Goal: Register for event/course

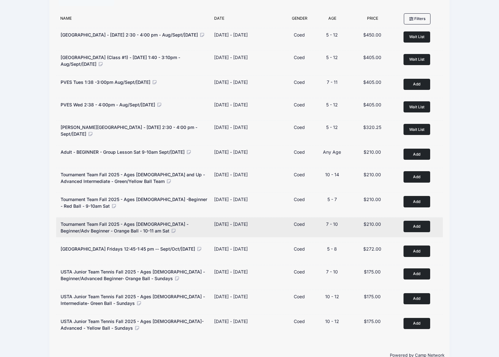
scroll to position [82, 0]
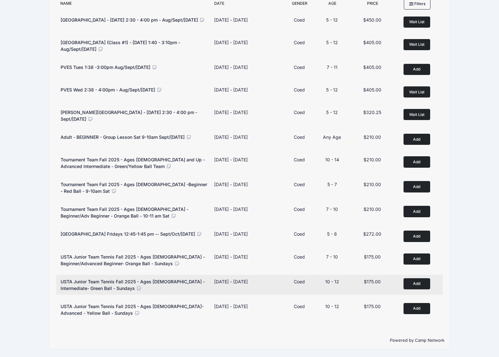
click at [414, 285] on button "Add to Cart" at bounding box center [417, 283] width 27 height 11
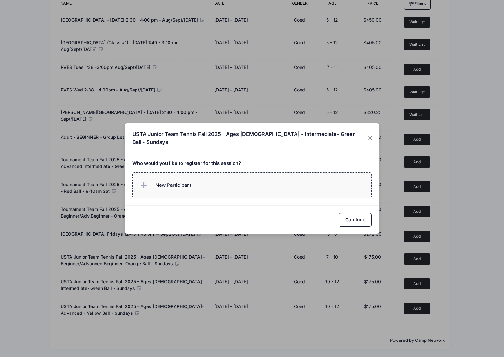
click at [198, 185] on label "New Participant" at bounding box center [252, 185] width 240 height 26
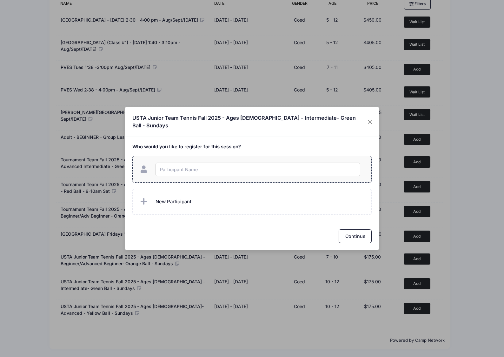
click at [198, 165] on input "text" at bounding box center [258, 170] width 205 height 14
type input "Lucas Hui"
checkbox input "true"
click at [358, 233] on button "Continue" at bounding box center [355, 236] width 33 height 14
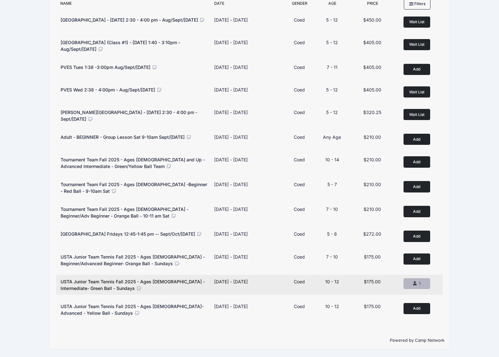
click at [426, 284] on button "Remove 1 1" at bounding box center [417, 283] width 27 height 11
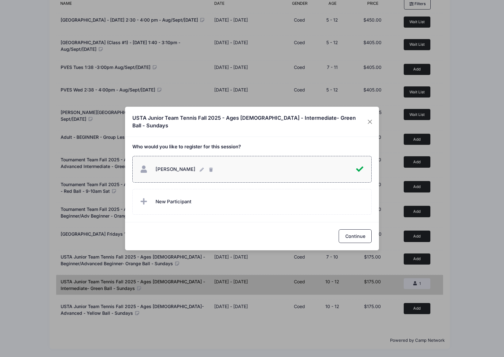
click at [464, 241] on div "USTA Junior Team Tennis Fall 2025 - Ages 10-12 - Intermediate- Green Ball - Sun…" at bounding box center [252, 178] width 504 height 357
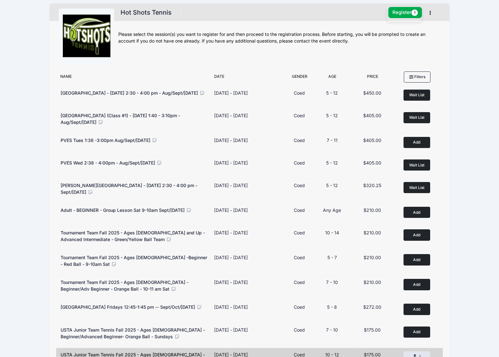
scroll to position [0, 0]
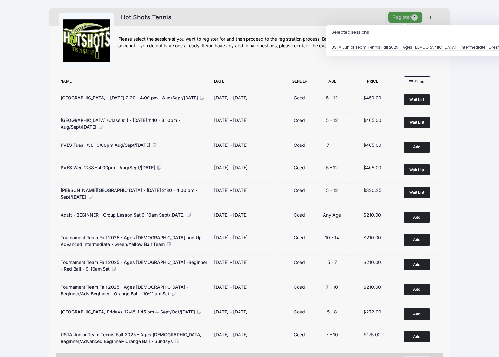
click at [409, 15] on button "Register 1" at bounding box center [406, 17] width 34 height 11
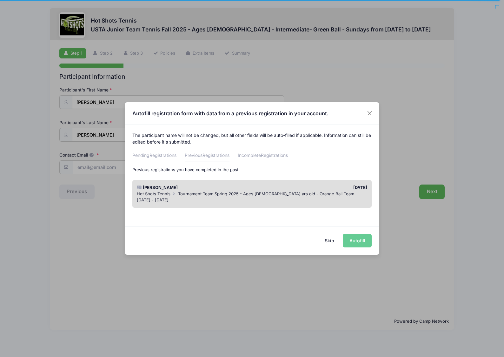
click at [230, 199] on div "Mar 22 - Jun 8, 2025" at bounding box center [252, 200] width 231 height 6
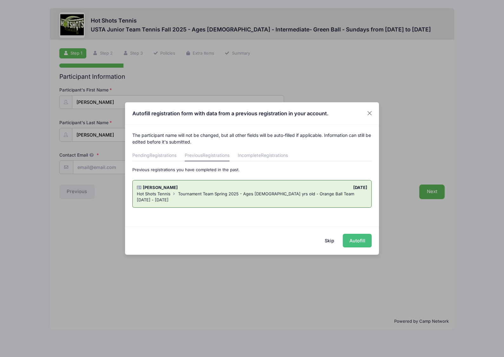
click at [361, 242] on button "Autofill" at bounding box center [357, 241] width 29 height 14
type input "[EMAIL_ADDRESS][DOMAIN_NAME]"
type input "06/12/2015"
type input "12921 Union Ave Unit 106"
type input "Hawthorne"
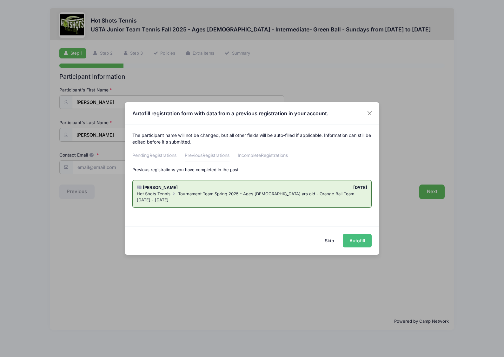
select select "CA"
type input "90250"
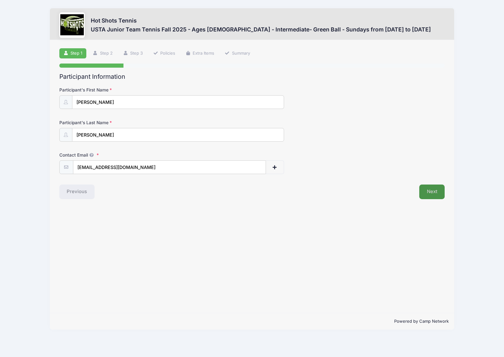
click at [432, 195] on button "Next" at bounding box center [432, 191] width 26 height 15
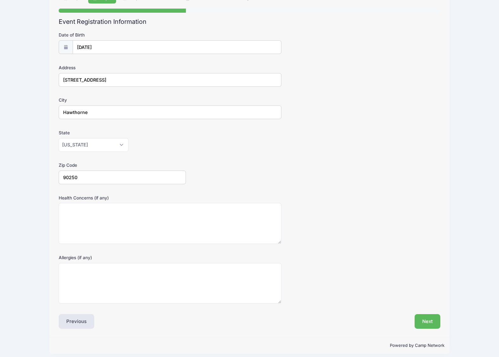
scroll to position [60, 0]
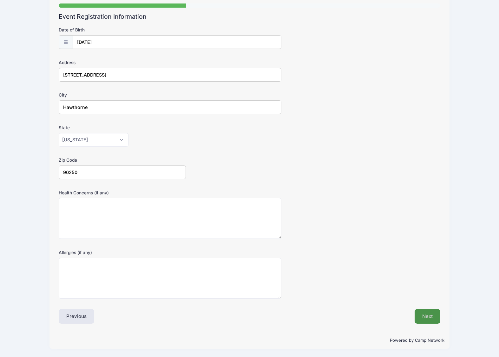
click at [423, 317] on button "Next" at bounding box center [428, 316] width 26 height 15
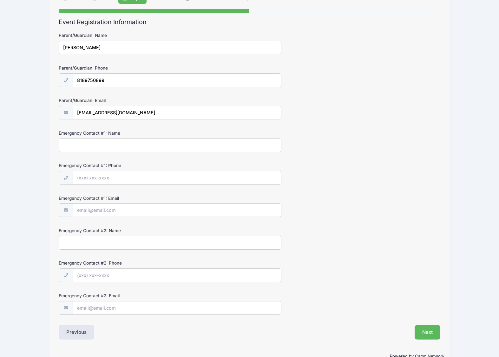
scroll to position [70, 0]
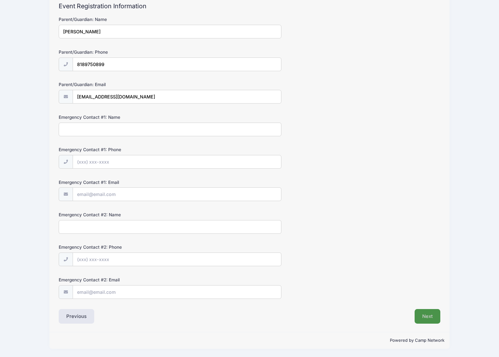
click at [434, 320] on button "Next" at bounding box center [428, 316] width 26 height 15
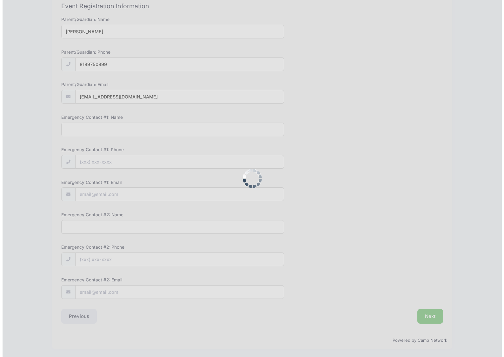
scroll to position [0, 0]
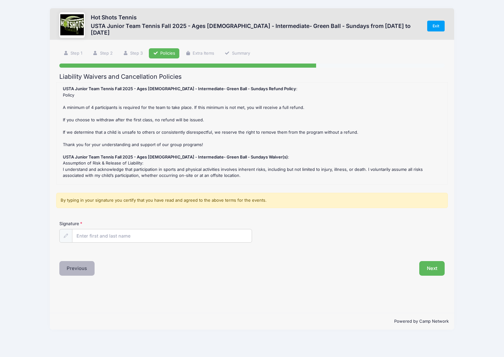
click at [86, 265] on button "Previous" at bounding box center [77, 268] width 36 height 15
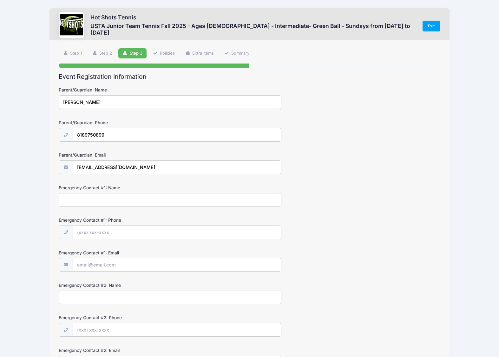
click at [112, 205] on input "Emergency Contact #1: Name" at bounding box center [170, 200] width 223 height 14
type input "Lily"
type input "(424) 272-8788"
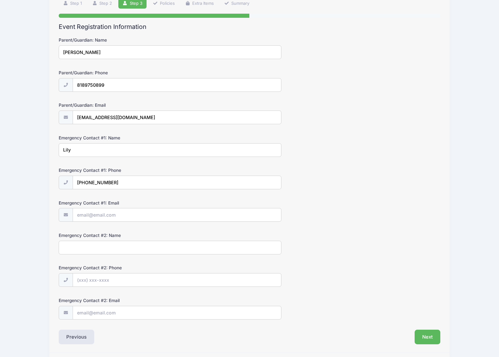
scroll to position [70, 0]
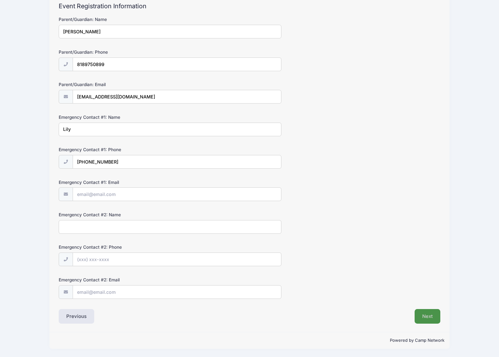
click at [427, 315] on button "Next" at bounding box center [428, 316] width 26 height 15
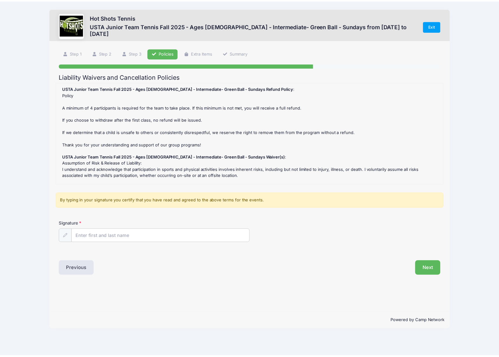
scroll to position [0, 0]
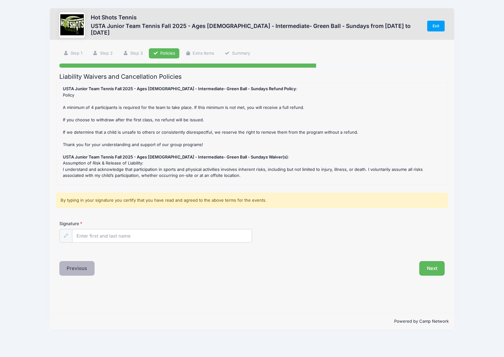
click at [83, 266] on button "Previous" at bounding box center [77, 268] width 36 height 15
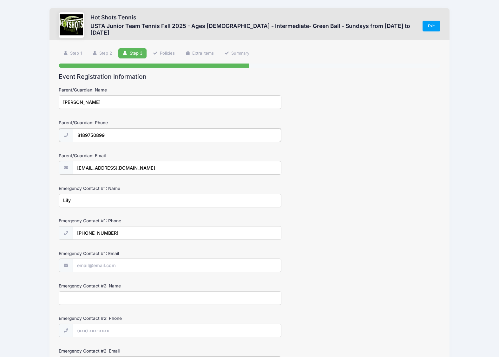
click at [112, 140] on input "8189750899" at bounding box center [177, 135] width 208 height 14
click at [117, 137] on input "8189750899" at bounding box center [177, 135] width 208 height 14
type input "(7"
type input "(1"
type input "(818) 975-0899"
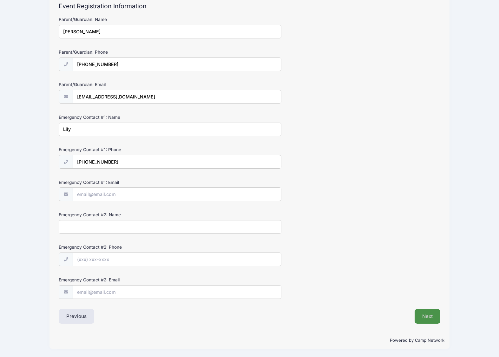
click at [424, 311] on button "Next" at bounding box center [428, 316] width 26 height 15
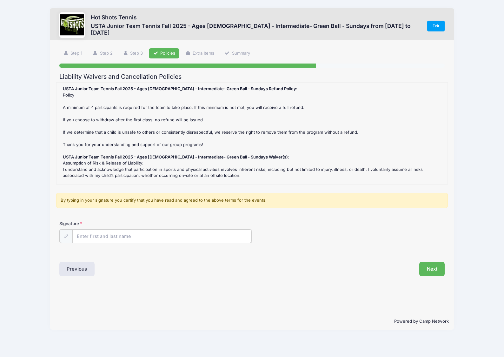
click at [109, 234] on input "Signature" at bounding box center [161, 236] width 179 height 14
type input "Leon Hui"
click at [430, 268] on button "Next" at bounding box center [432, 268] width 26 height 15
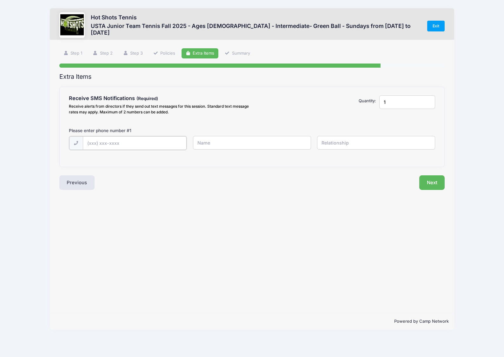
click at [0, 0] on input "text" at bounding box center [0, 0] width 0 height 0
type input "(818) 975-0899"
type input "Leon"
click at [435, 182] on button "Next" at bounding box center [432, 182] width 26 height 15
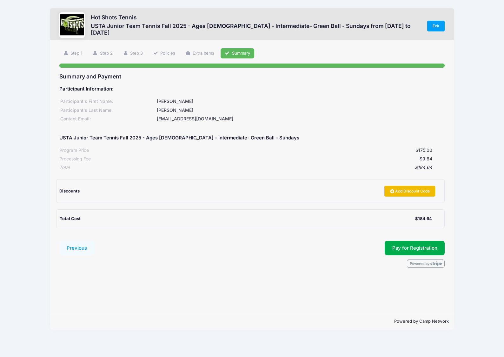
click at [420, 188] on link "Add Discount Code" at bounding box center [410, 191] width 51 height 11
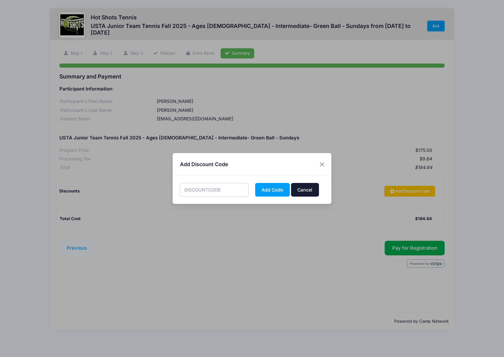
click at [309, 190] on button "Cancel" at bounding box center [305, 190] width 28 height 14
